Goal: Transaction & Acquisition: Book appointment/travel/reservation

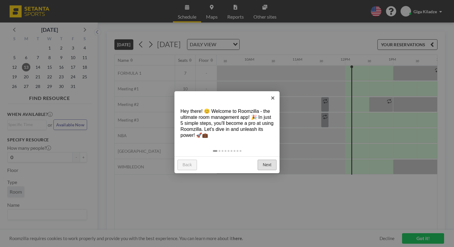
scroll to position [0, 449]
click at [273, 160] on link "Next" at bounding box center [267, 165] width 19 height 11
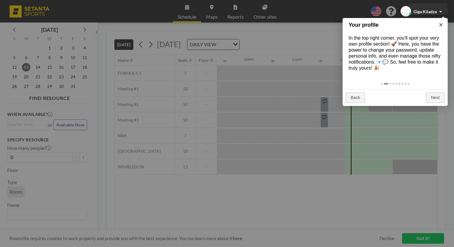
click at [436, 89] on div "Back Next" at bounding box center [395, 97] width 105 height 17
click at [436, 93] on link "Next" at bounding box center [435, 98] width 19 height 11
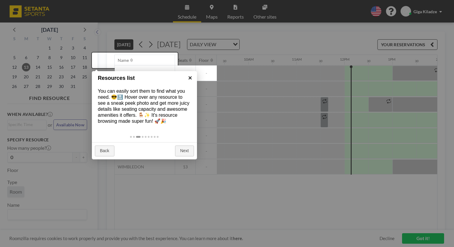
click at [190, 79] on link "×" at bounding box center [191, 78] width 14 height 14
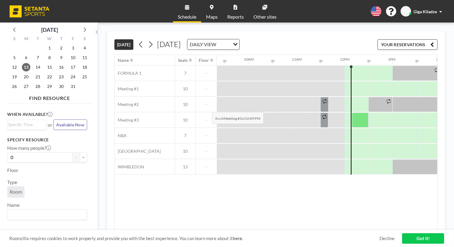
click at [352, 113] on div at bounding box center [360, 120] width 17 height 15
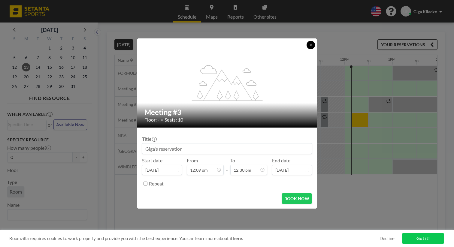
click at [307, 49] on button at bounding box center [311, 45] width 8 height 8
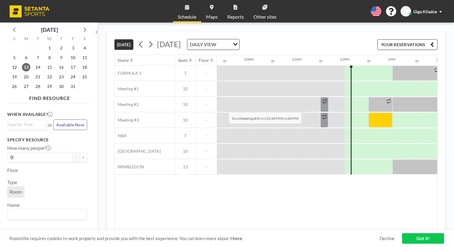
click at [369, 113] on div at bounding box center [381, 120] width 24 height 15
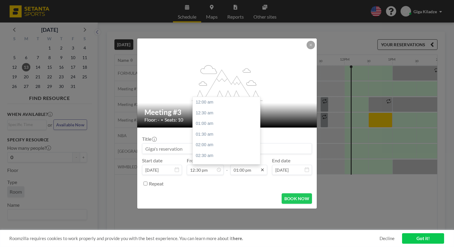
scroll to position [249, 0]
click at [221, 147] on div "02:00 pm" at bounding box center [226, 152] width 67 height 11
click at [250, 165] on input "02:00 pm" at bounding box center [249, 170] width 37 height 10
click at [232, 139] on div "02:30 pm" at bounding box center [226, 144] width 67 height 11
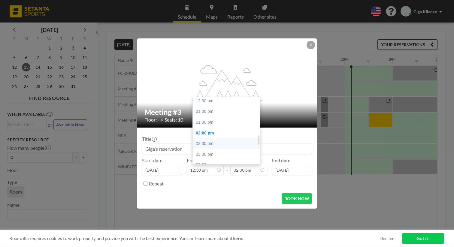
type input "02:30 pm"
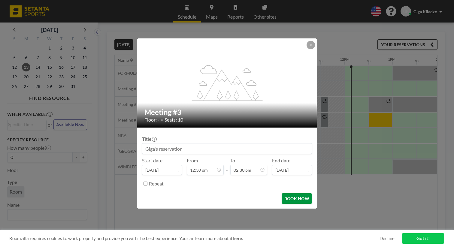
click at [287, 194] on button "BOOK NOW" at bounding box center [297, 199] width 30 height 11
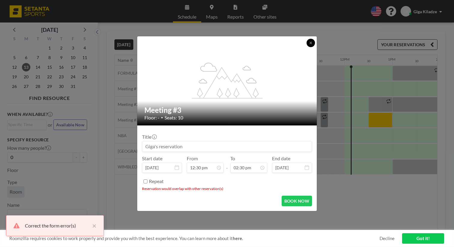
click at [307, 47] on button at bounding box center [311, 43] width 8 height 8
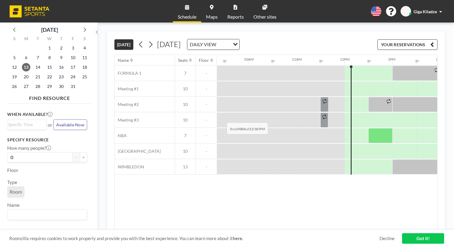
scroll to position [0, 442]
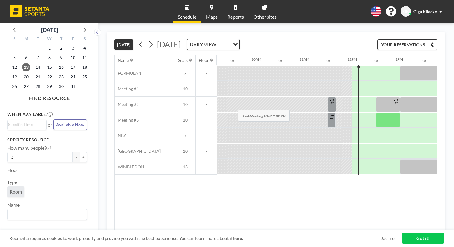
click at [376, 113] on div at bounding box center [388, 120] width 24 height 15
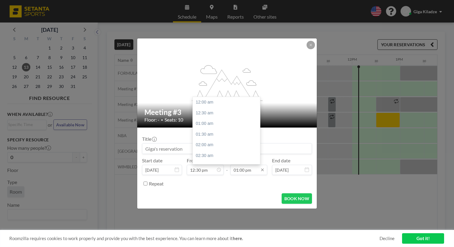
scroll to position [249, 0]
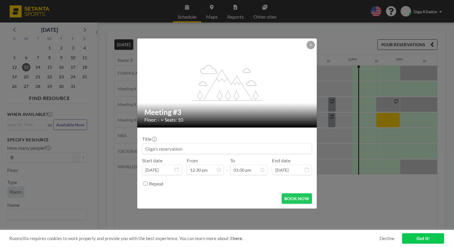
click at [247, 179] on div "Repeat" at bounding box center [230, 184] width 163 height 10
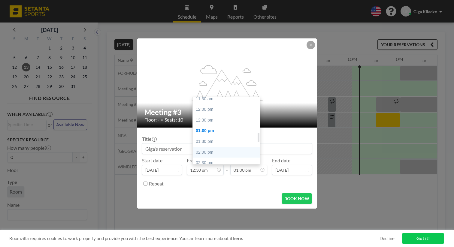
click at [233, 147] on div "02:00 pm" at bounding box center [226, 152] width 67 height 11
type input "02:00 pm"
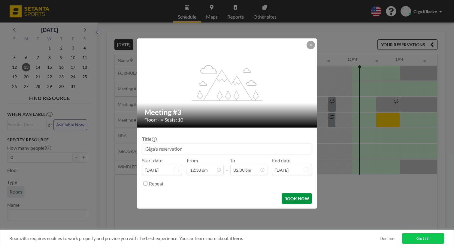
click at [282, 194] on button "BOOK NOW" at bounding box center [297, 199] width 30 height 11
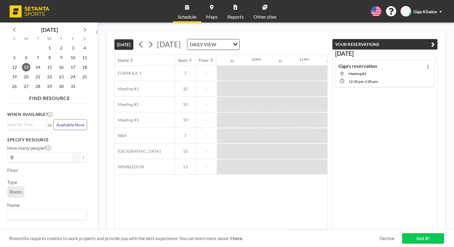
click at [411, 237] on link "Got it!" at bounding box center [423, 239] width 42 height 11
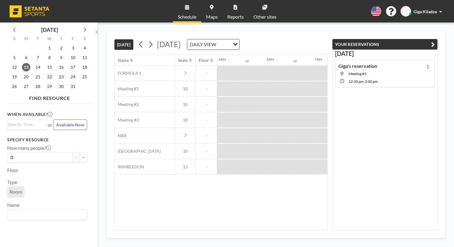
scroll to position [0, 371]
